Goal: Book appointment/travel/reservation

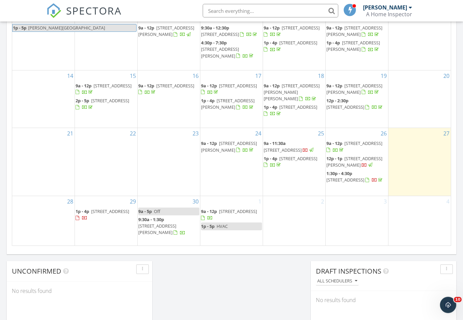
scroll to position [417, 0]
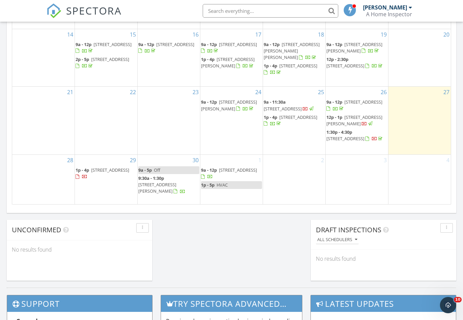
click at [299, 190] on div "2" at bounding box center [294, 179] width 62 height 49
click at [297, 145] on link "Event" at bounding box center [293, 141] width 35 height 11
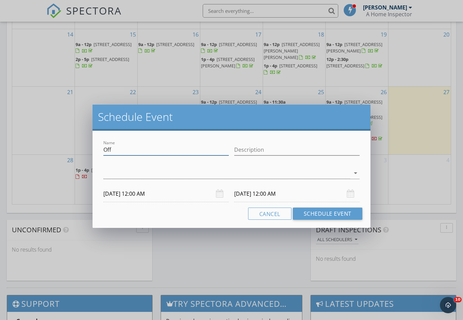
click at [184, 155] on input "Off" at bounding box center [165, 149] width 125 height 11
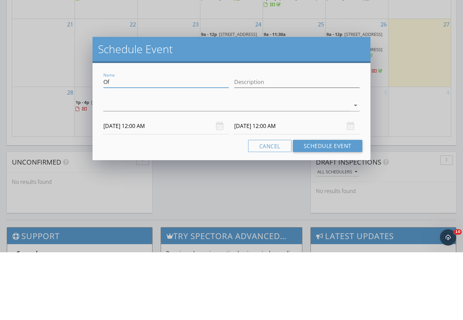
type input "O"
type input "[PERSON_NAME]"
click at [289, 144] on input "Description" at bounding box center [296, 149] width 125 height 11
type input "[PERSON_NAME]"
click at [242, 168] on div at bounding box center [226, 173] width 247 height 11
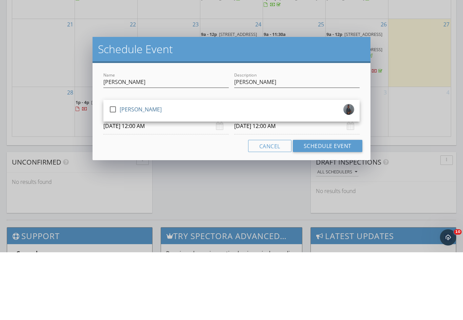
scroll to position [485, 0]
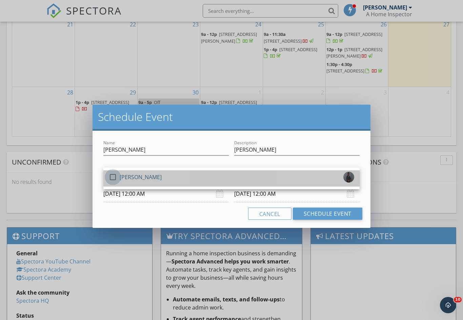
click at [110, 179] on div at bounding box center [113, 177] width 12 height 12
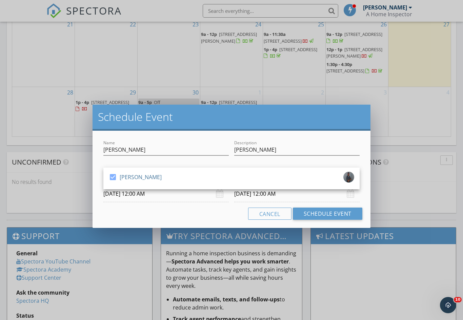
click at [117, 210] on div "Cancel Schedule Event" at bounding box center [232, 214] width 262 height 12
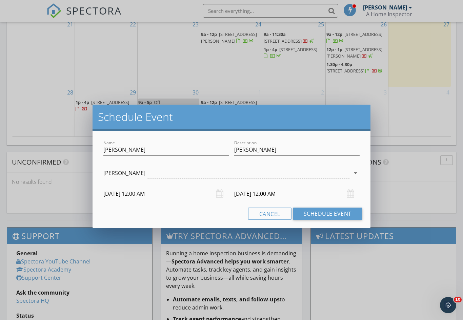
click at [111, 195] on input "[DATE] 12:00 AM" at bounding box center [165, 194] width 125 height 17
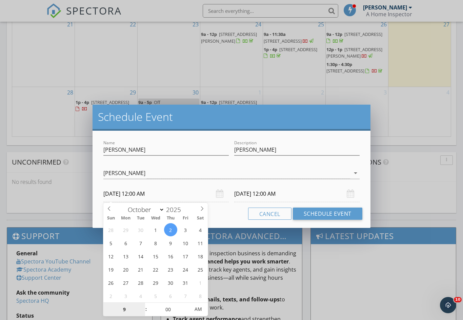
scroll to position [557, 0]
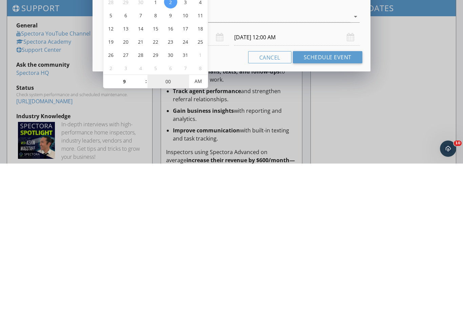
click at [159, 231] on input "00" at bounding box center [168, 238] width 42 height 14
type input "09"
type input "[DATE] 9:00 AM"
type input "30"
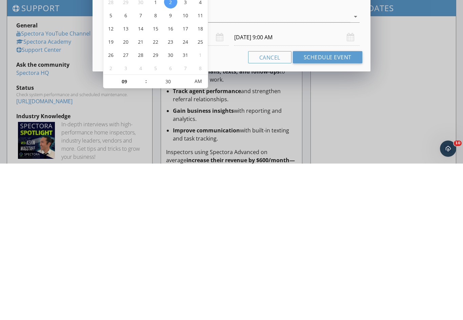
type input "[DATE] 9:30 AM"
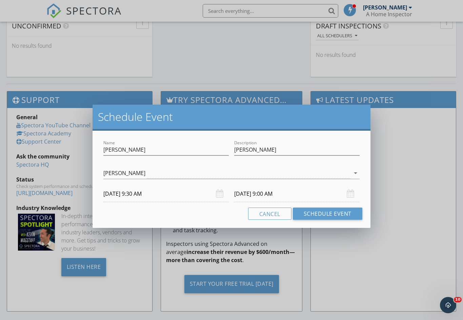
type input "30"
click at [265, 196] on input "[DATE] 9:30 AM" at bounding box center [296, 194] width 125 height 17
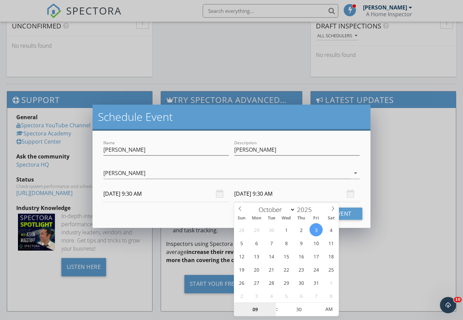
type input "[DATE] 9:30 AM"
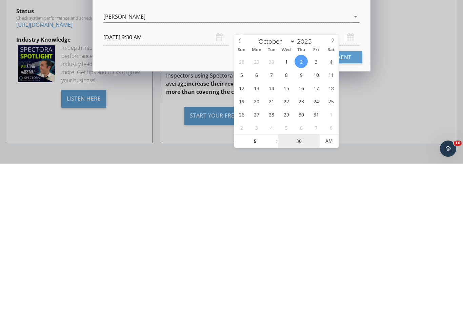
click at [301, 291] on input "30" at bounding box center [299, 298] width 42 height 14
type input "05"
type input "[DATE] 5:30 AM"
type input "00"
type input "[DATE] 5:00 PM"
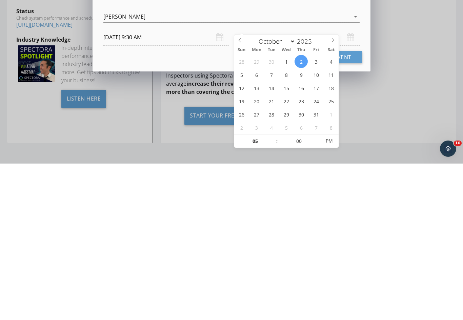
click at [197, 208] on div "Cancel Schedule Event" at bounding box center [232, 214] width 262 height 12
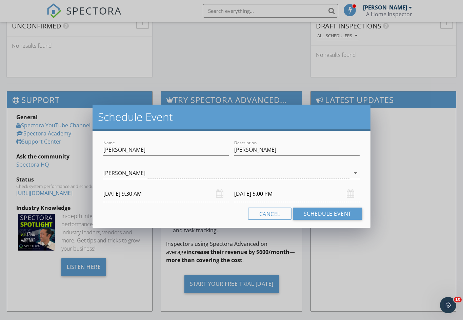
click at [342, 215] on button "Schedule Event" at bounding box center [327, 214] width 69 height 12
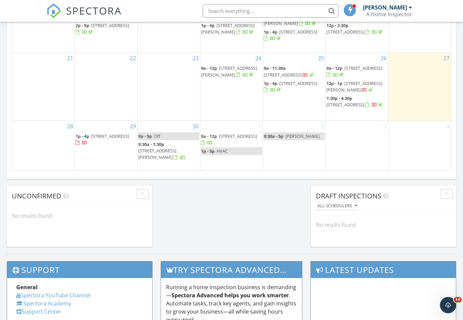
scroll to position [429, 0]
